Goal: Information Seeking & Learning: Learn about a topic

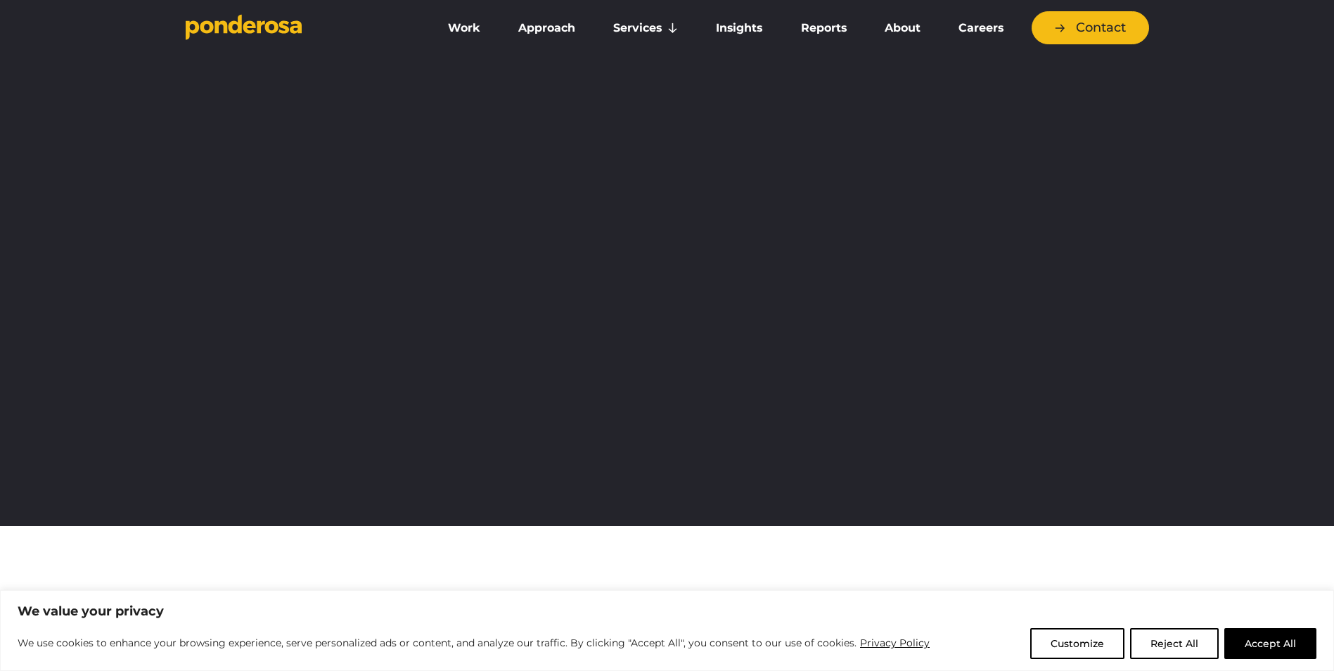
click at [1240, 643] on button "Accept All" at bounding box center [1270, 643] width 92 height 31
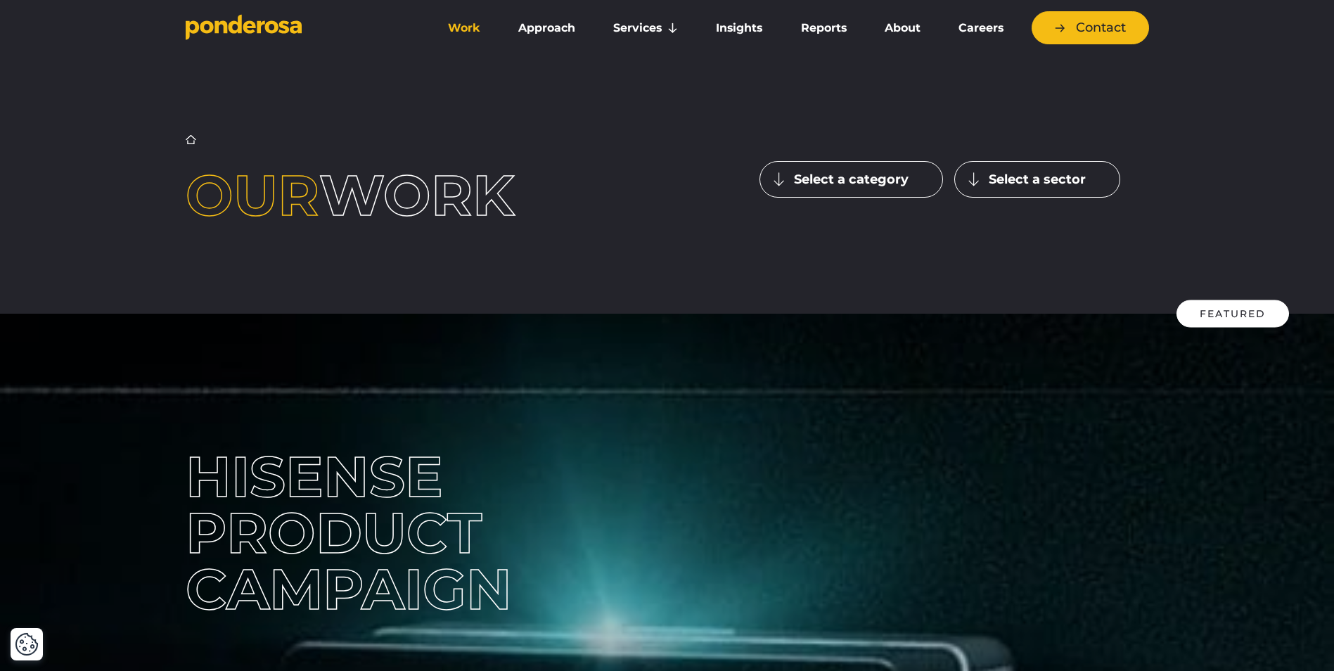
click at [470, 25] on link "Work" at bounding box center [464, 28] width 65 height 30
click at [849, 176] on button "Select a category" at bounding box center [851, 179] width 184 height 37
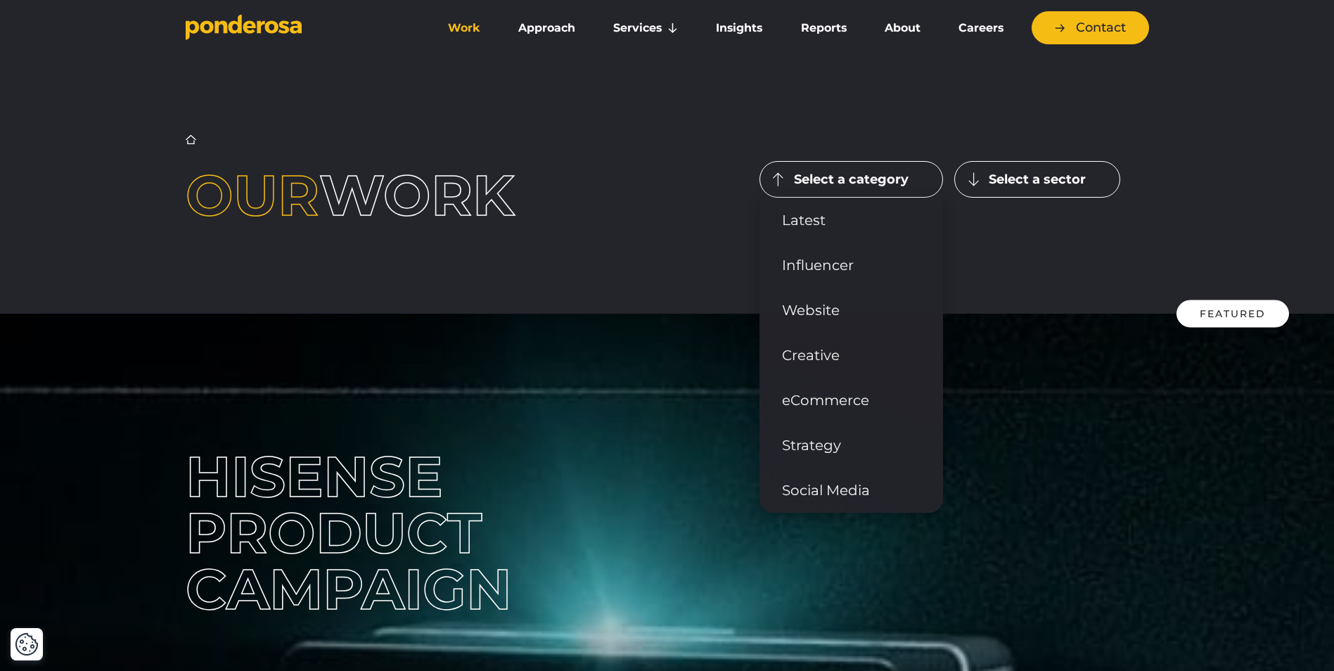
click at [961, 176] on button "Select a sector" at bounding box center [1037, 179] width 166 height 37
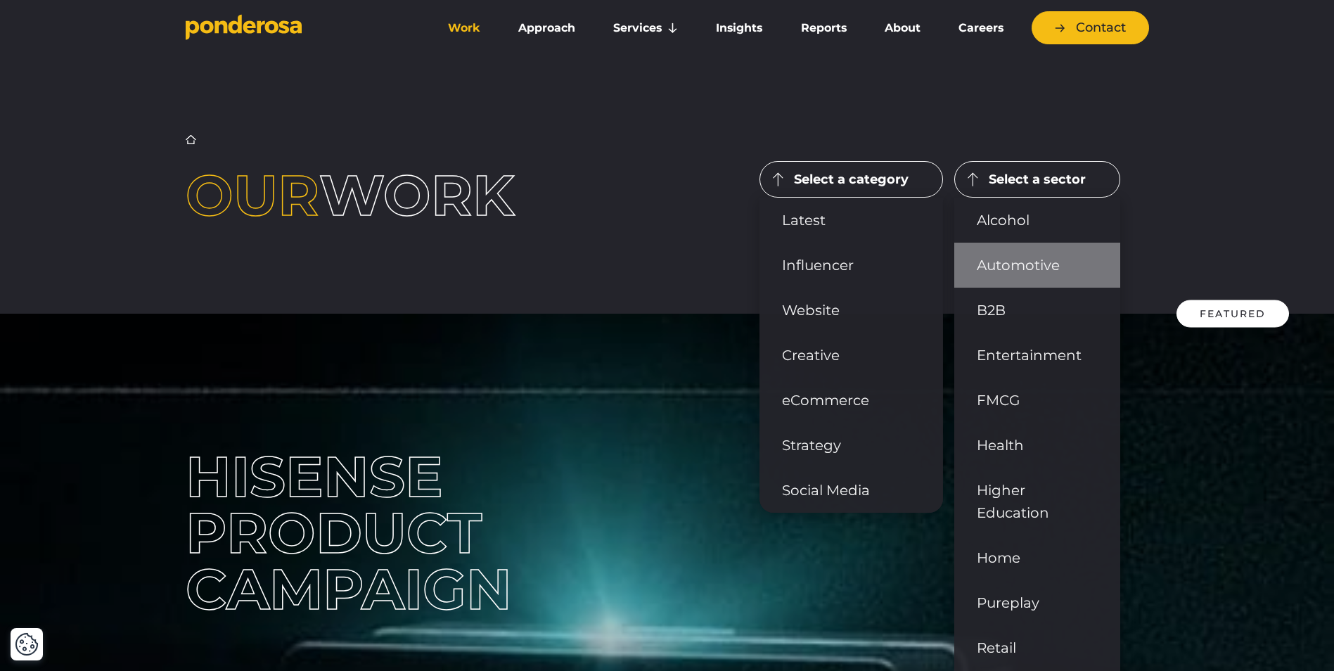
scroll to position [70, 0]
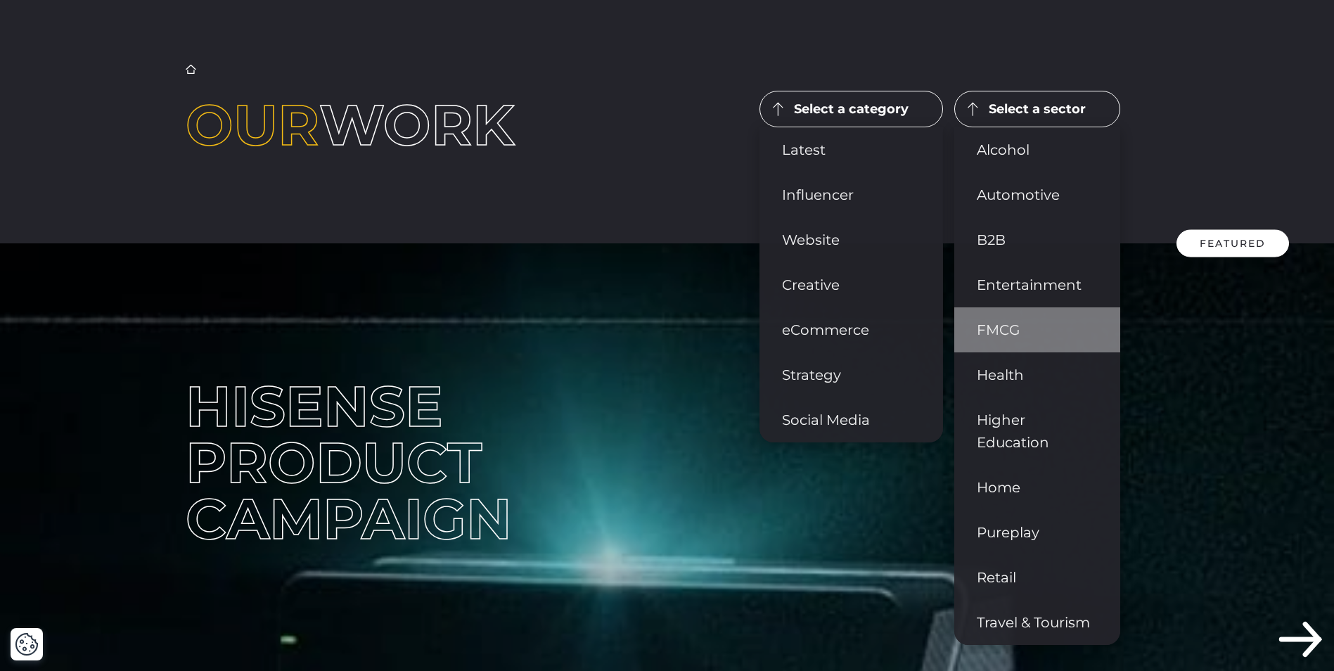
click at [1030, 342] on link "FMCG" at bounding box center [1037, 329] width 166 height 45
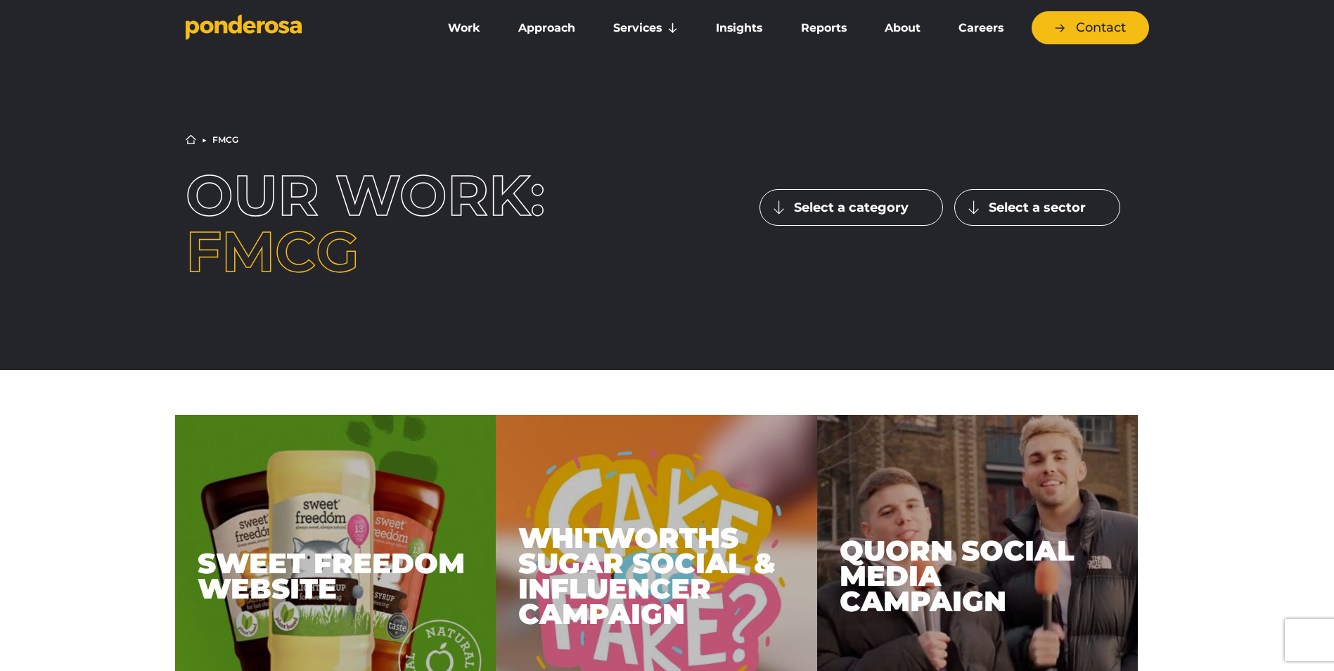
click at [1051, 206] on button "Select a sector" at bounding box center [1037, 207] width 166 height 37
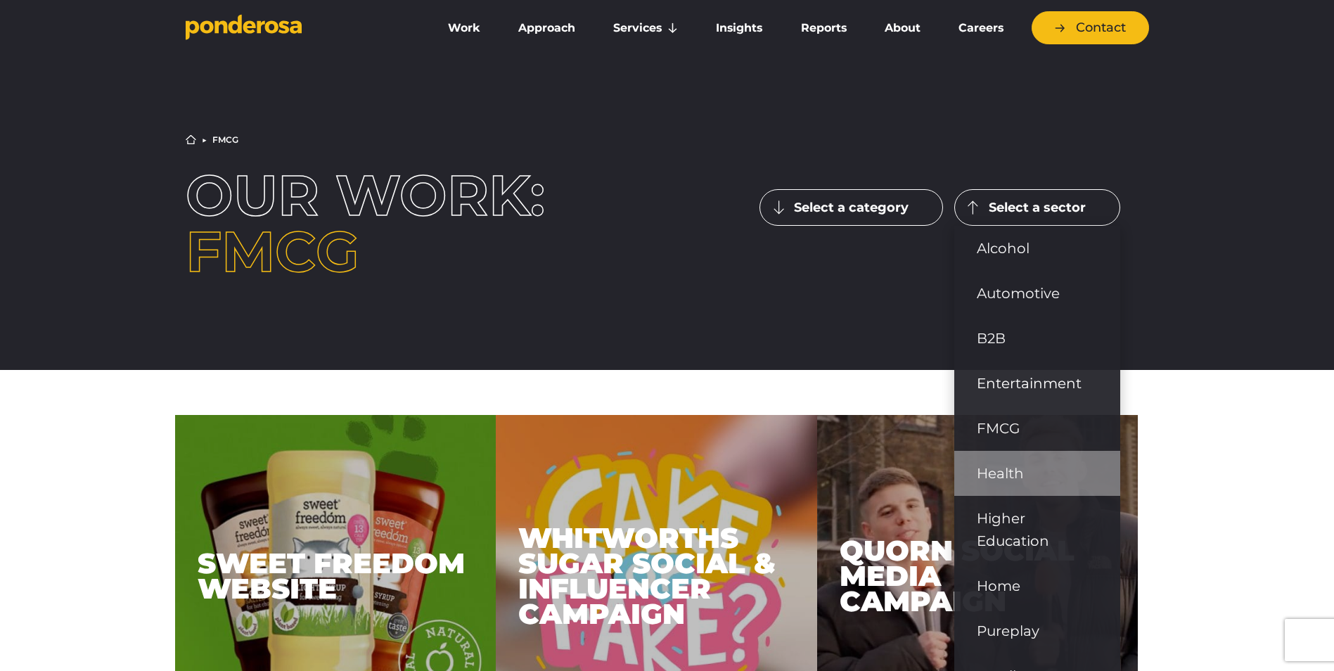
click at [996, 471] on link "Health" at bounding box center [1037, 473] width 166 height 45
